Goal: Check status: Check status

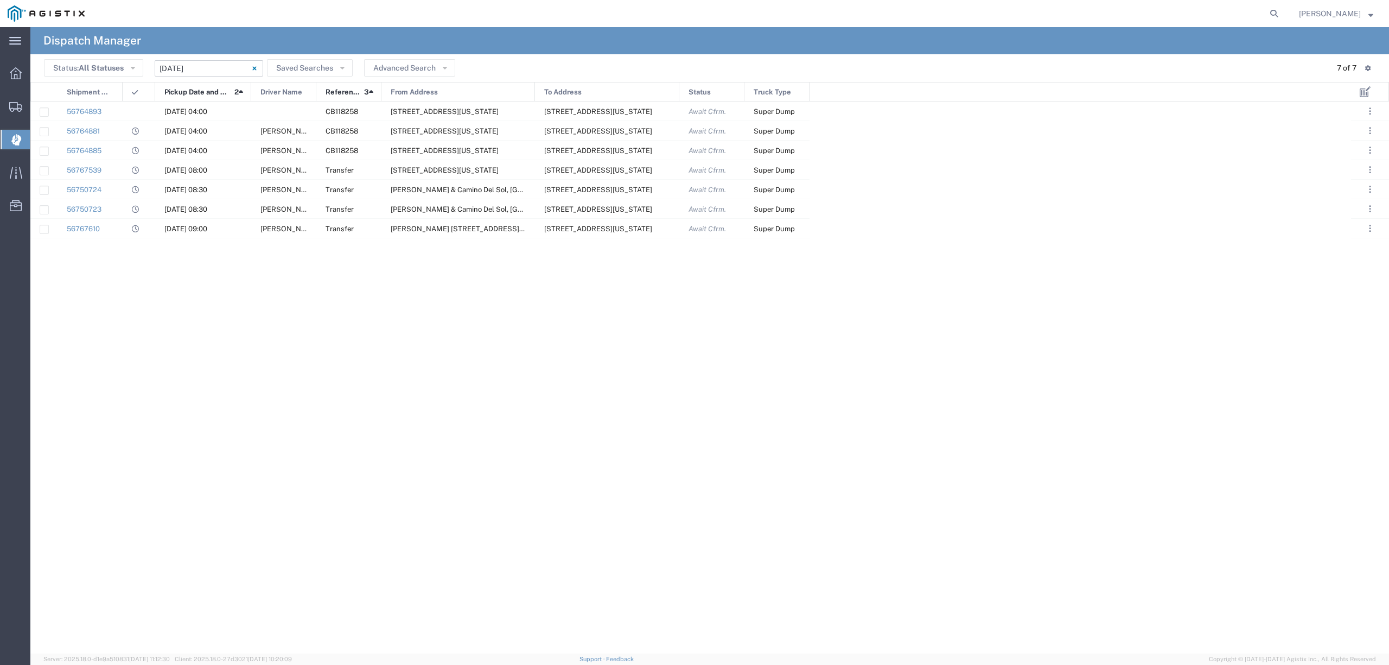
click at [209, 64] on input "09/10/2025 - 09/10/2025" at bounding box center [209, 68] width 109 height 16
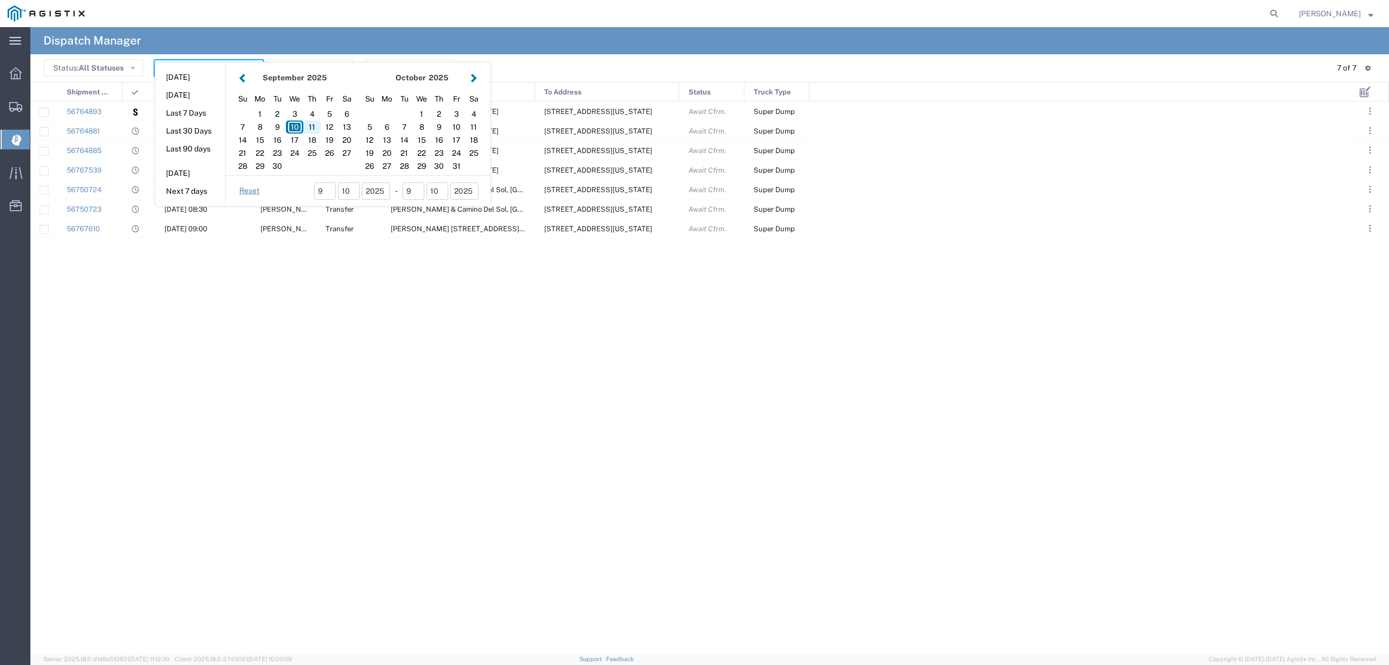
click at [315, 120] on div "11" at bounding box center [311, 126] width 17 height 13
type input "[DATE]"
type input "09/11/2025 - 09/11/2025"
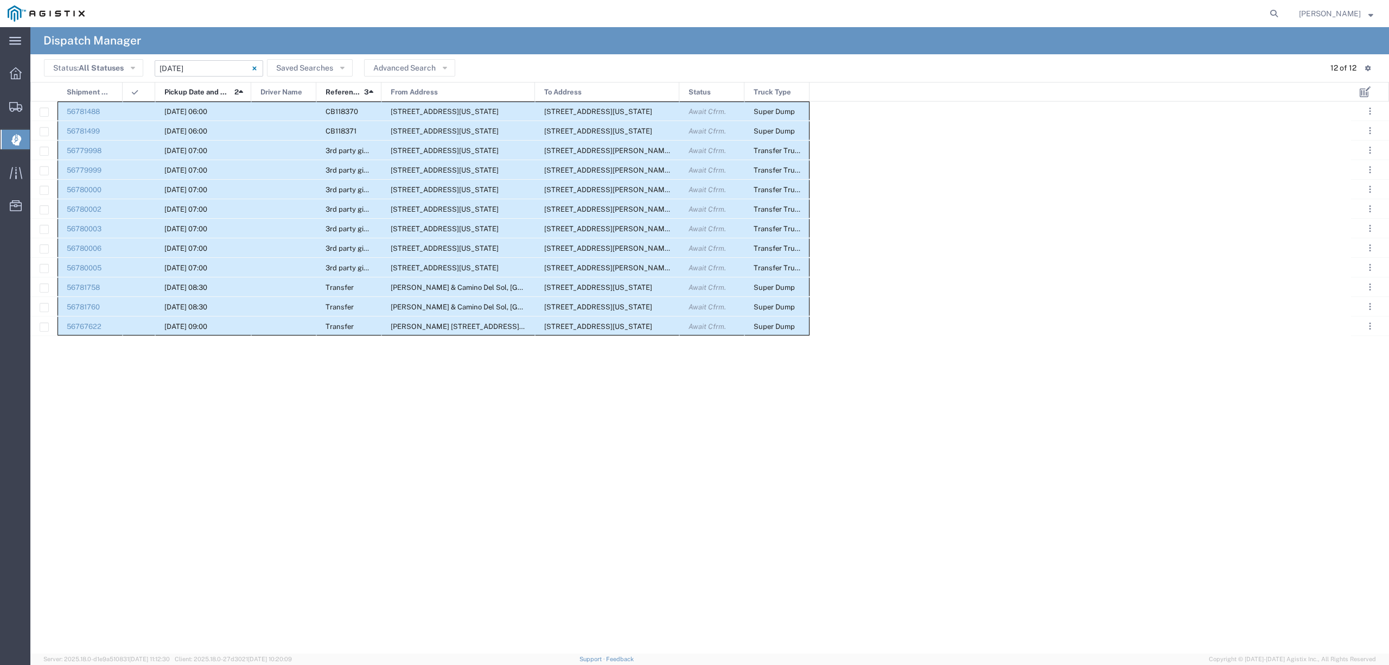
drag, startPoint x: 88, startPoint y: 106, endPoint x: 814, endPoint y: 335, distance: 761.3
click at [814, 335] on div "56781488 09/11/2025, 06:00 CB118370 3417 Grantline Rd, Rancho Cordova, Californ…" at bounding box center [690, 377] width 1321 height 552
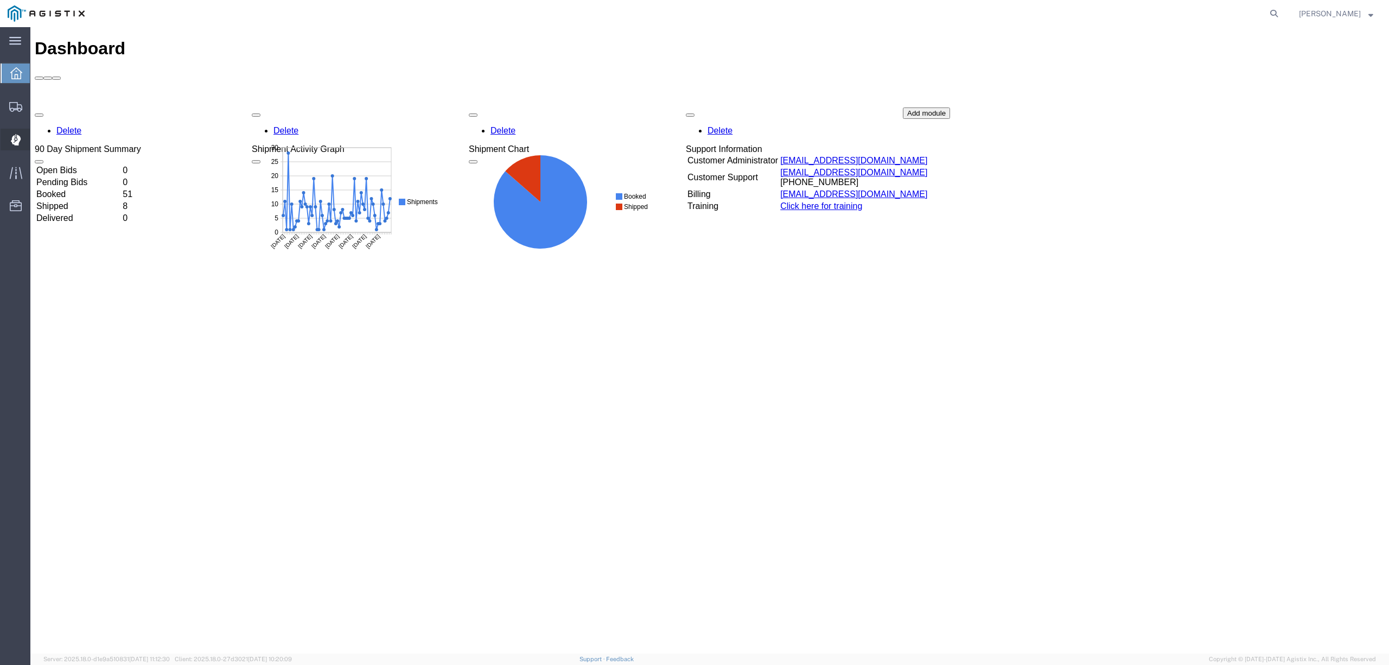
click at [37, 140] on span "Dispatch Manager" at bounding box center [34, 140] width 8 height 22
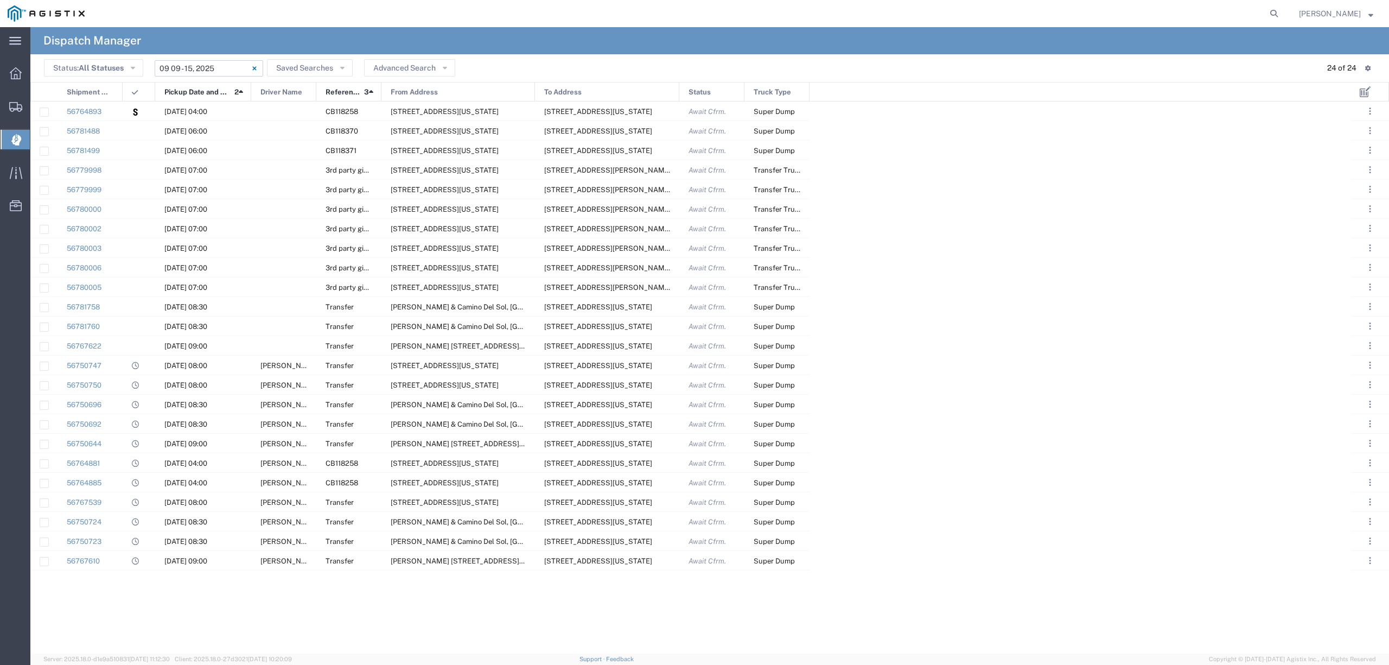
click at [213, 70] on input "09/09/2025 - 09/15/2025" at bounding box center [209, 68] width 109 height 16
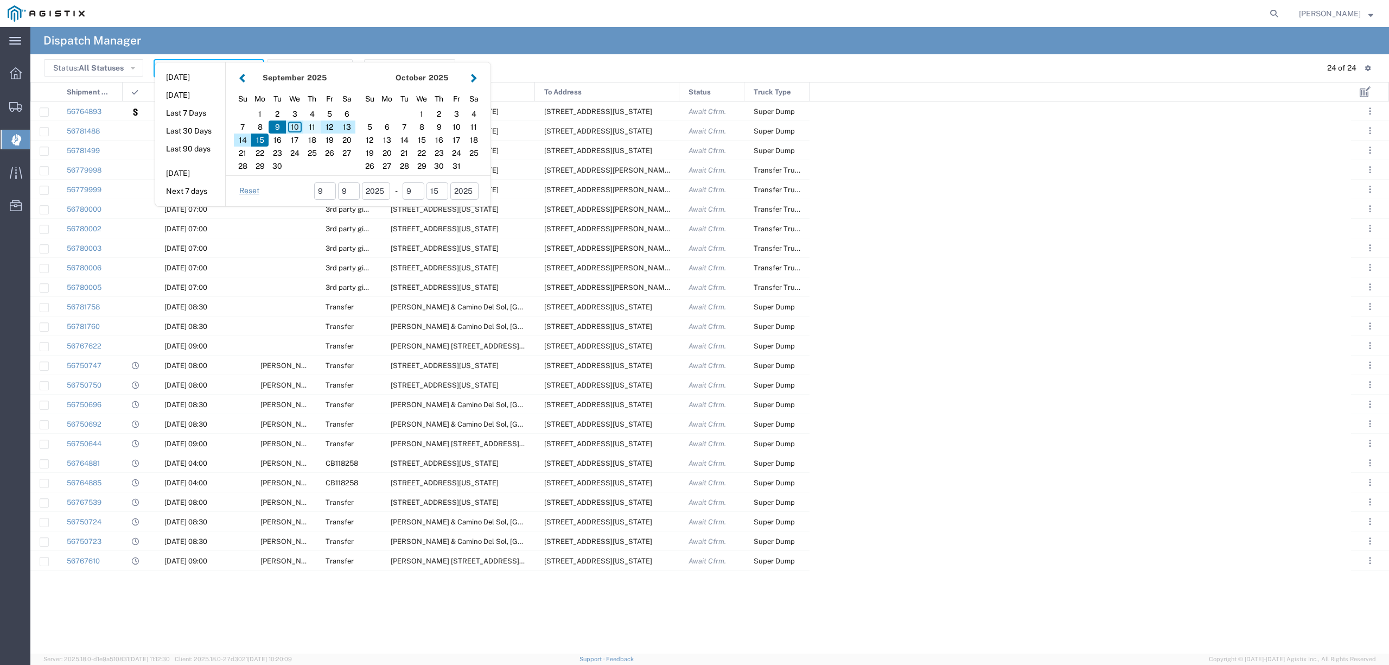
click at [313, 127] on div "11" at bounding box center [311, 126] width 17 height 13
type input "[DATE]"
type input "09/11/2025 - 09/11/2025"
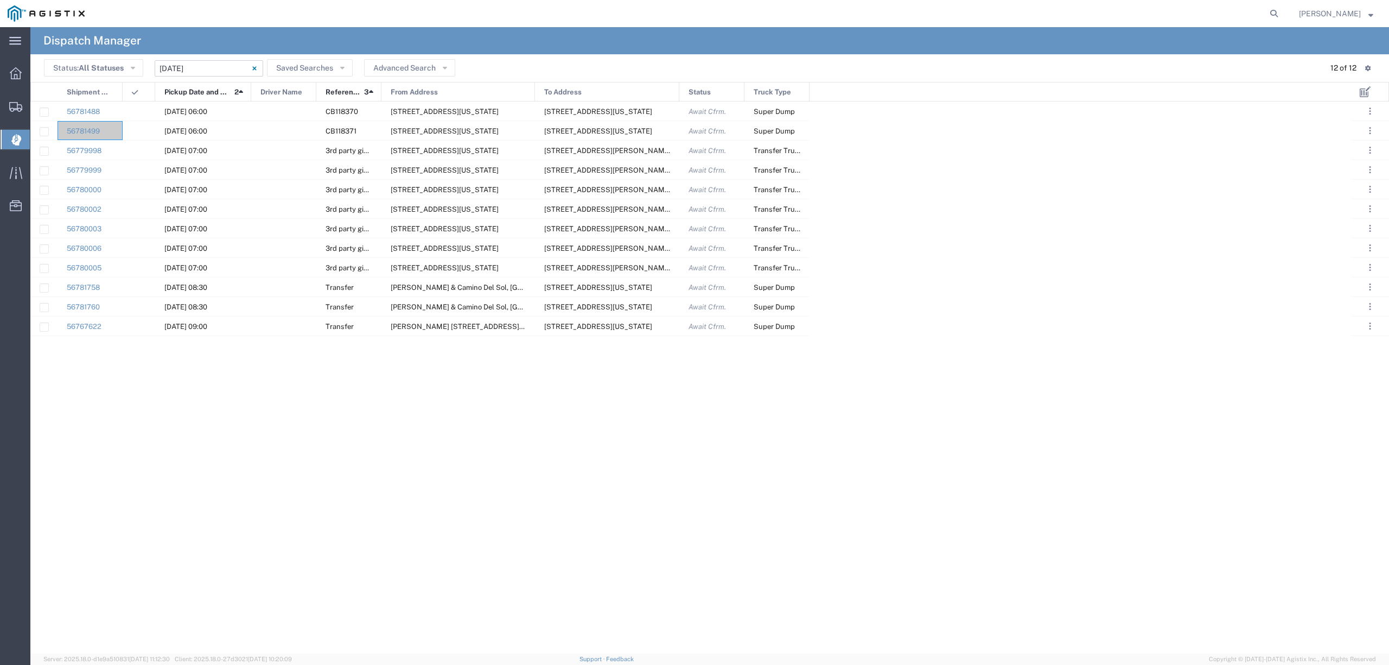
click at [194, 61] on input "09/11/2025 - 09/11/2025" at bounding box center [209, 68] width 109 height 16
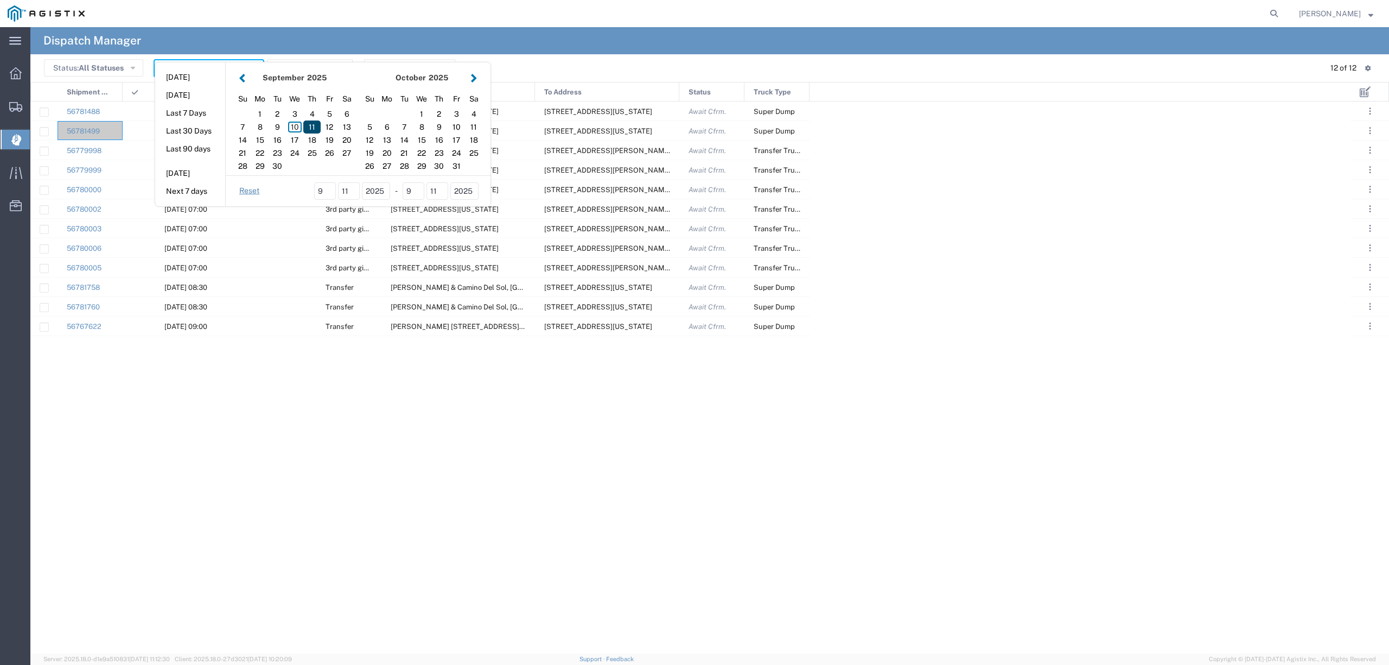
click at [311, 126] on div "11" at bounding box center [311, 126] width 17 height 13
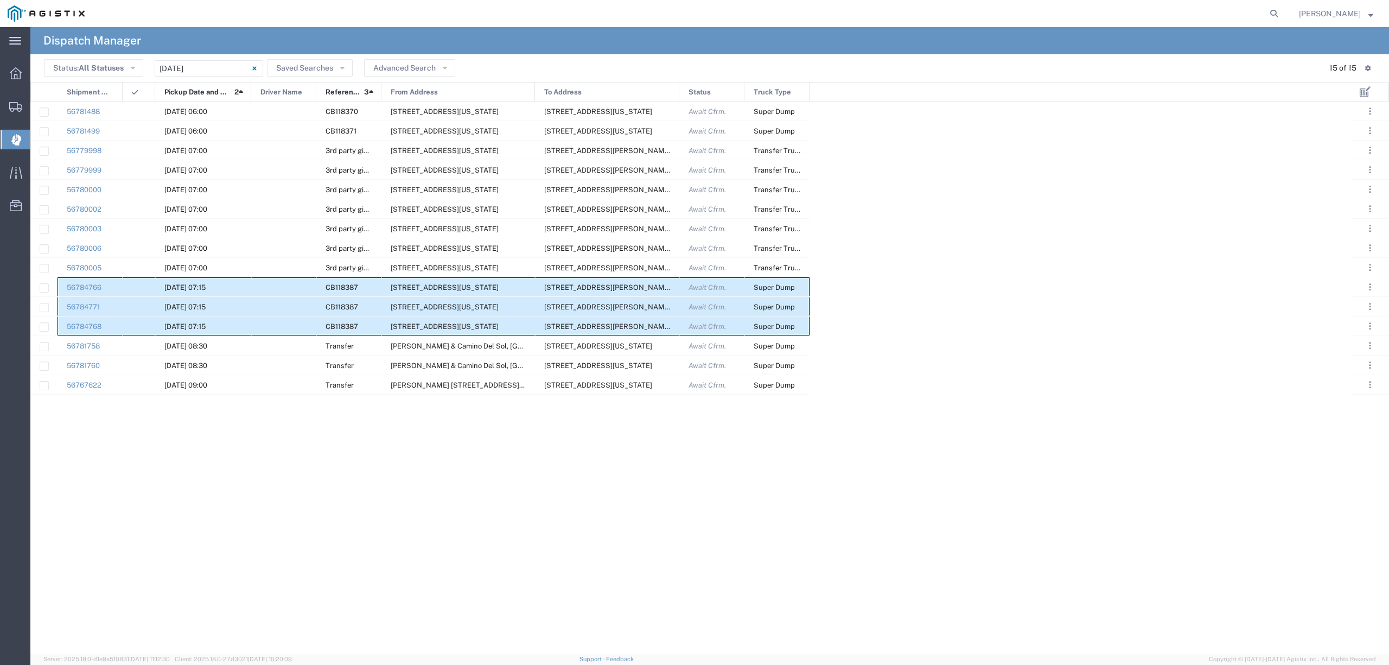
drag, startPoint x: 87, startPoint y: 278, endPoint x: 786, endPoint y: 325, distance: 701.0
click at [786, 325] on div "56781488 09/11/2025, 06:00 CB118370 3417 Grantline Rd, Rancho Cordova, Californ…" at bounding box center [419, 247] width 779 height 293
